Goal: Task Accomplishment & Management: Manage account settings

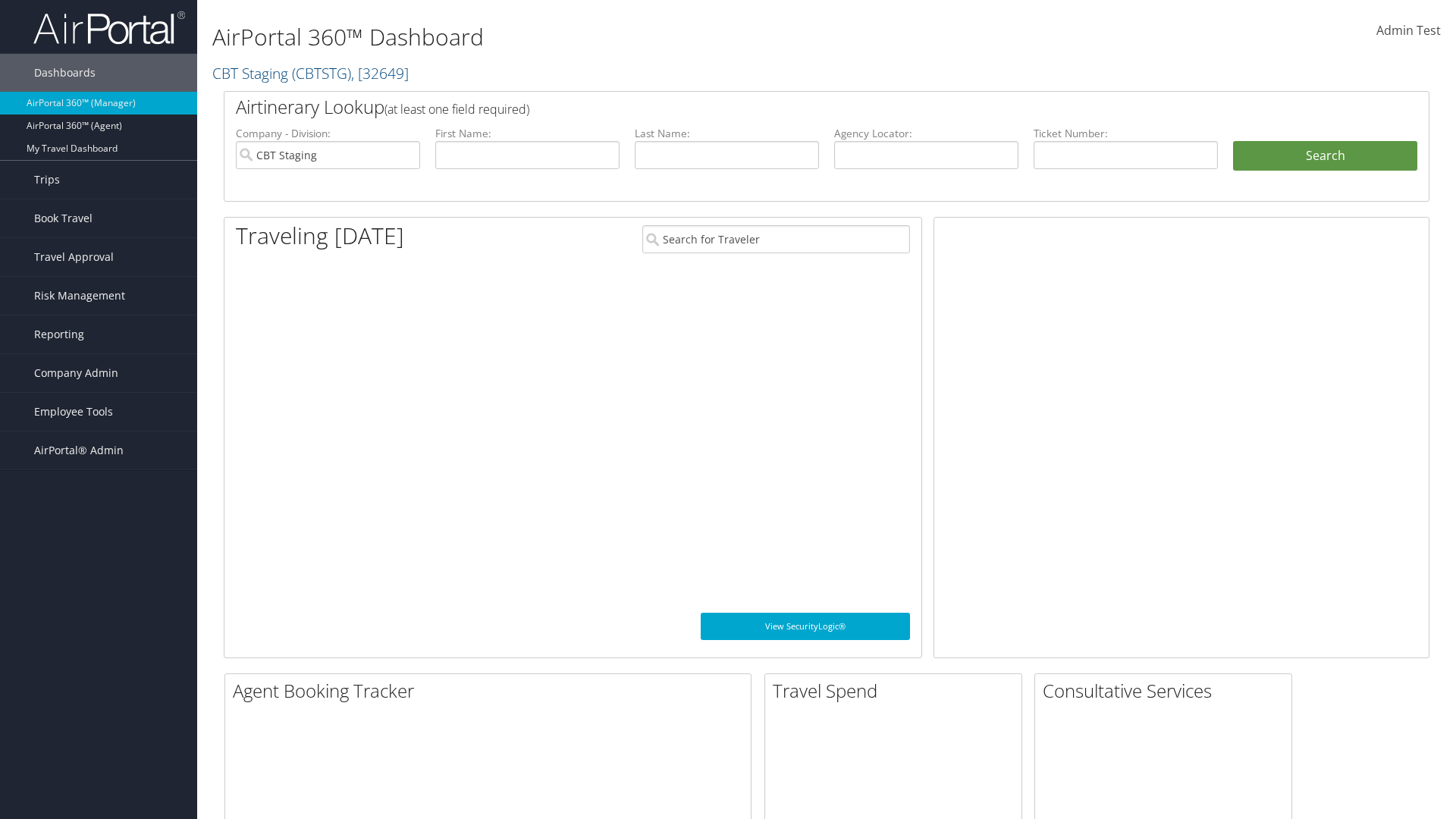
click at [99, 373] on span "Company Admin" at bounding box center [76, 373] width 84 height 38
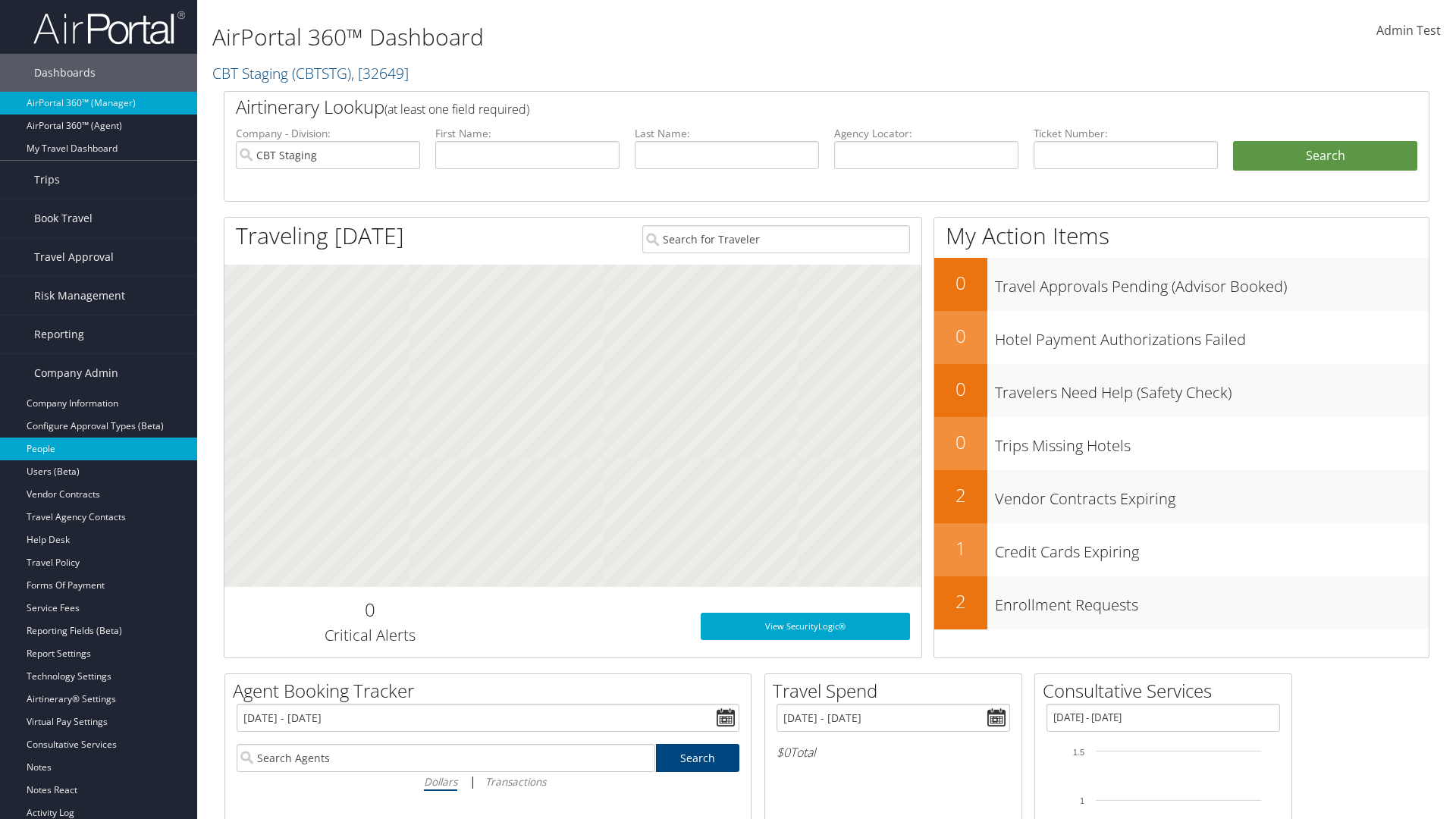
click at [99, 449] on link "People" at bounding box center [99, 448] width 197 height 22
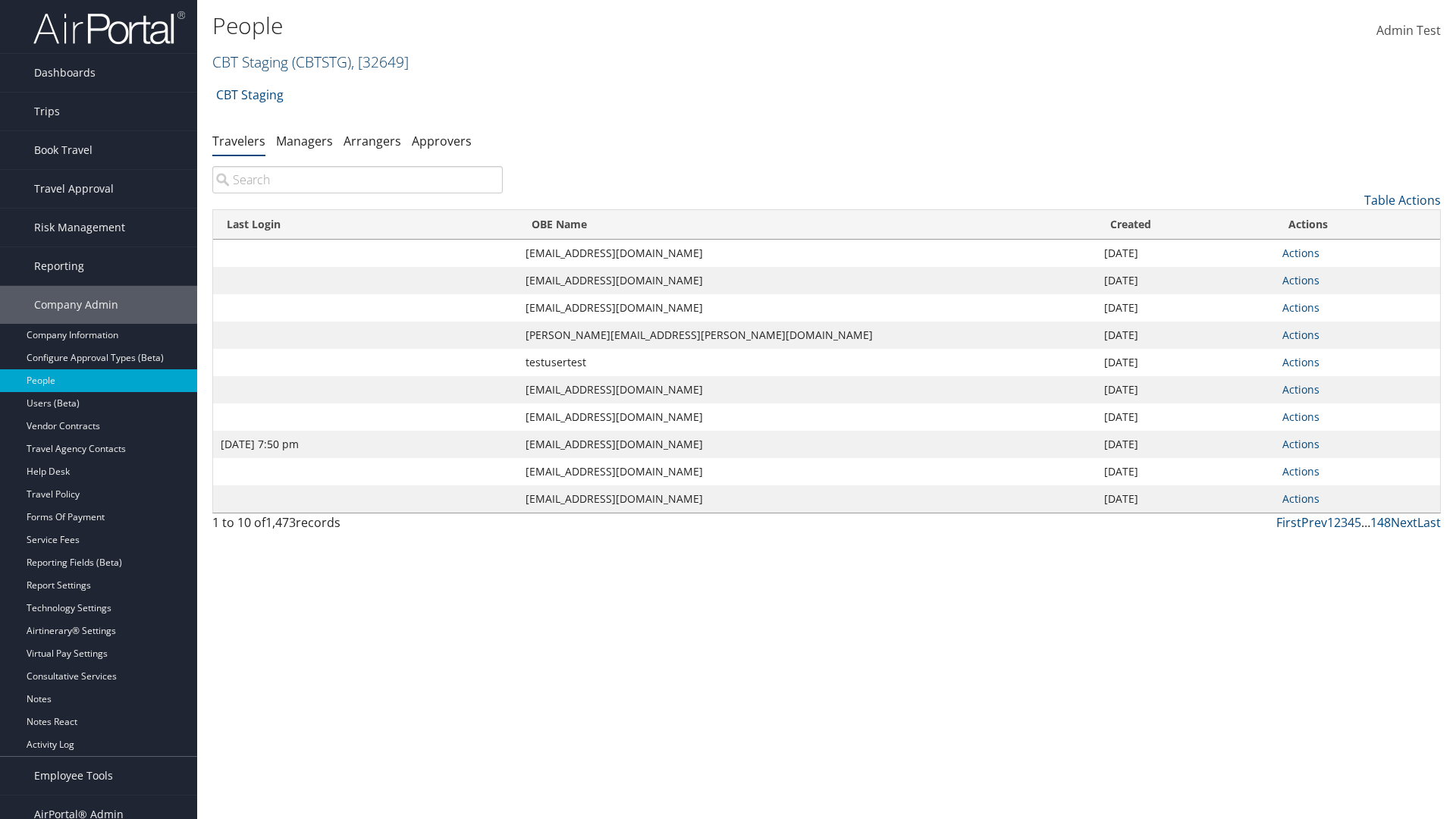
click at [250, 61] on link "CBT Staging ( CBTSTG ) , [ 32649 ]" at bounding box center [310, 61] width 196 height 20
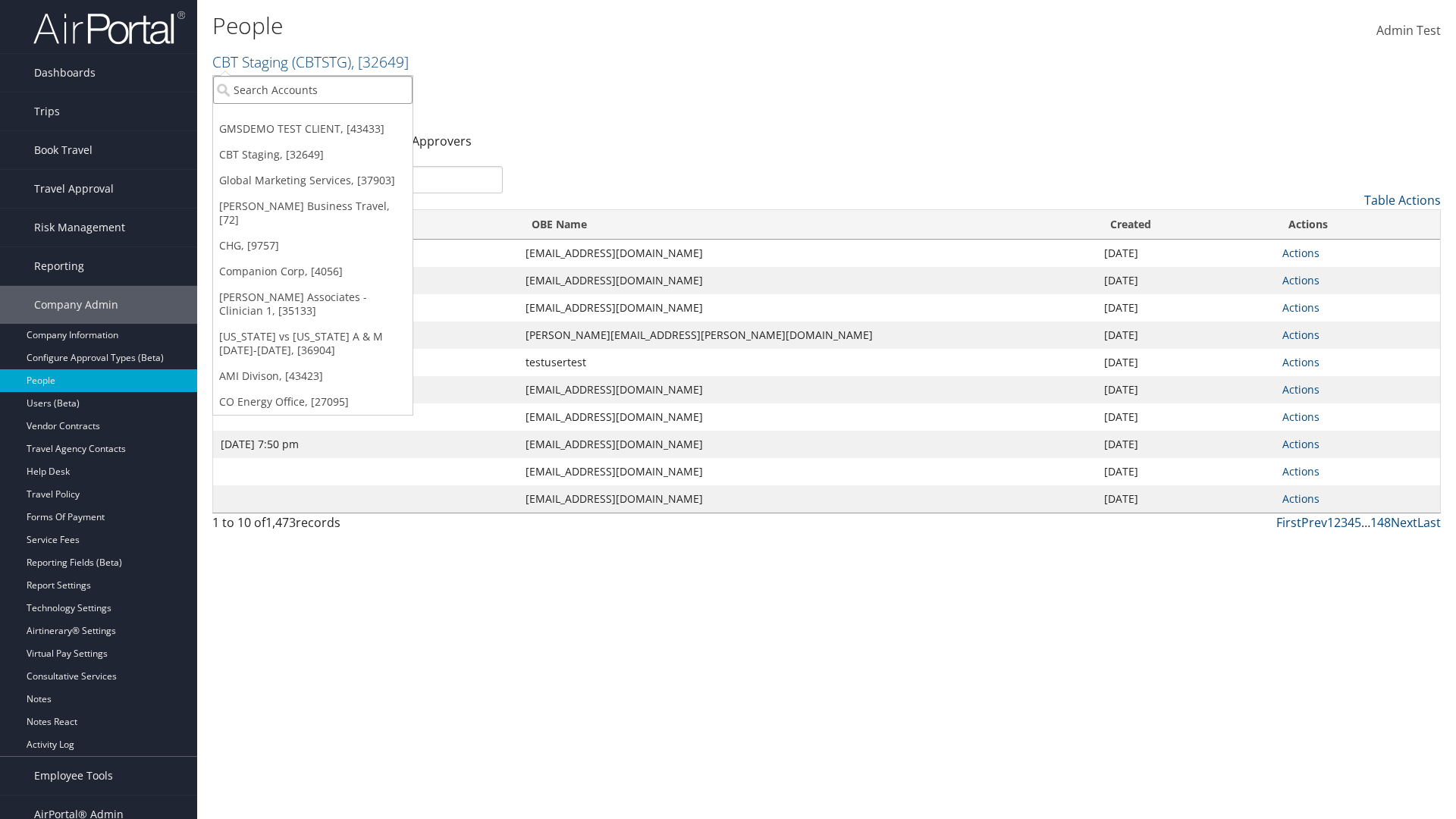
click at [312, 90] on input "search" at bounding box center [312, 90] width 199 height 28
type input "Global Marketing Services"
click at [327, 117] on div "Global Marketing Services (301946), [37903]" at bounding box center [327, 117] width 244 height 14
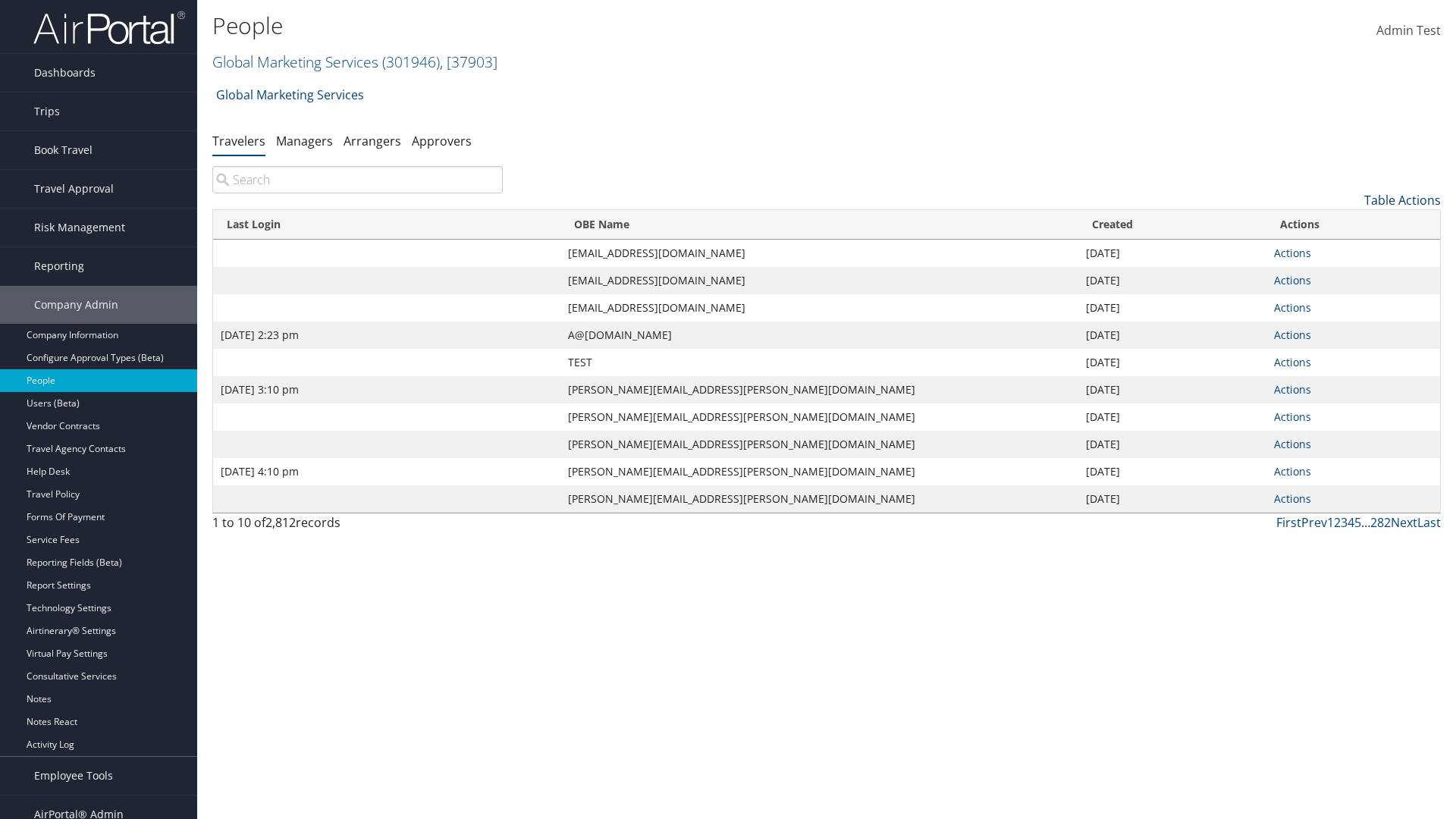
click at [1402, 200] on link "Table Actions" at bounding box center [1402, 199] width 76 height 17
click at [1340, 275] on link "Column Visibility" at bounding box center [1340, 275] width 199 height 25
